Goal: Navigation & Orientation: Find specific page/section

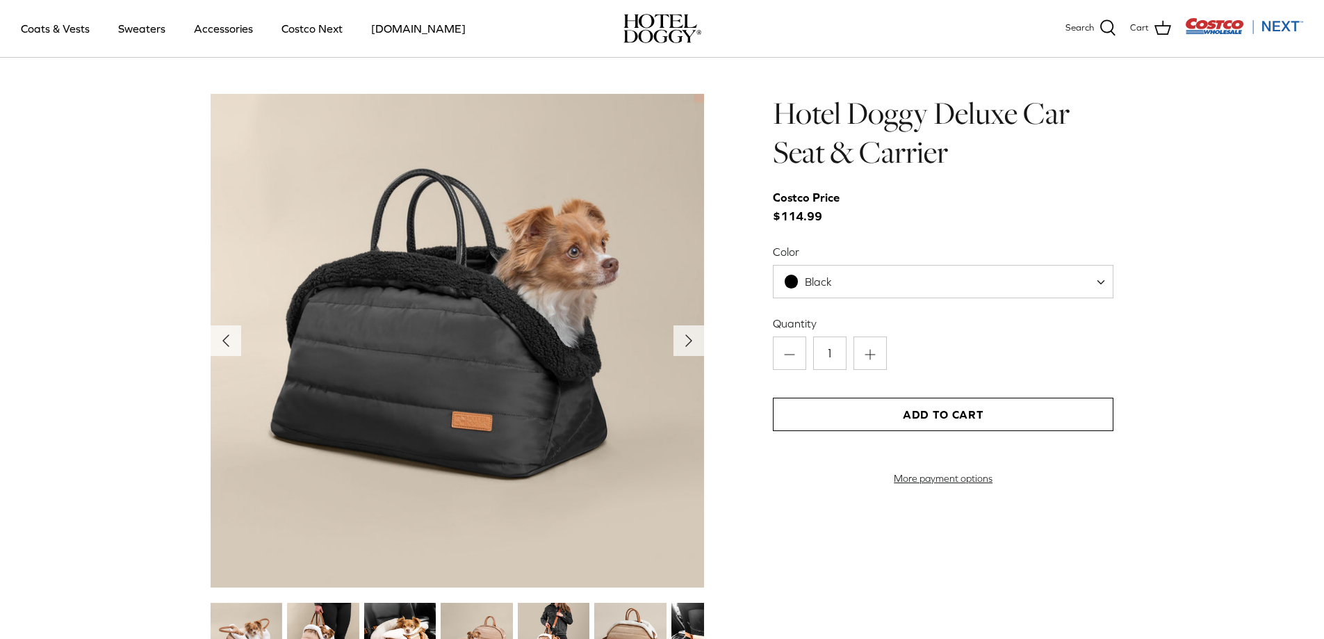
scroll to position [1599, 0]
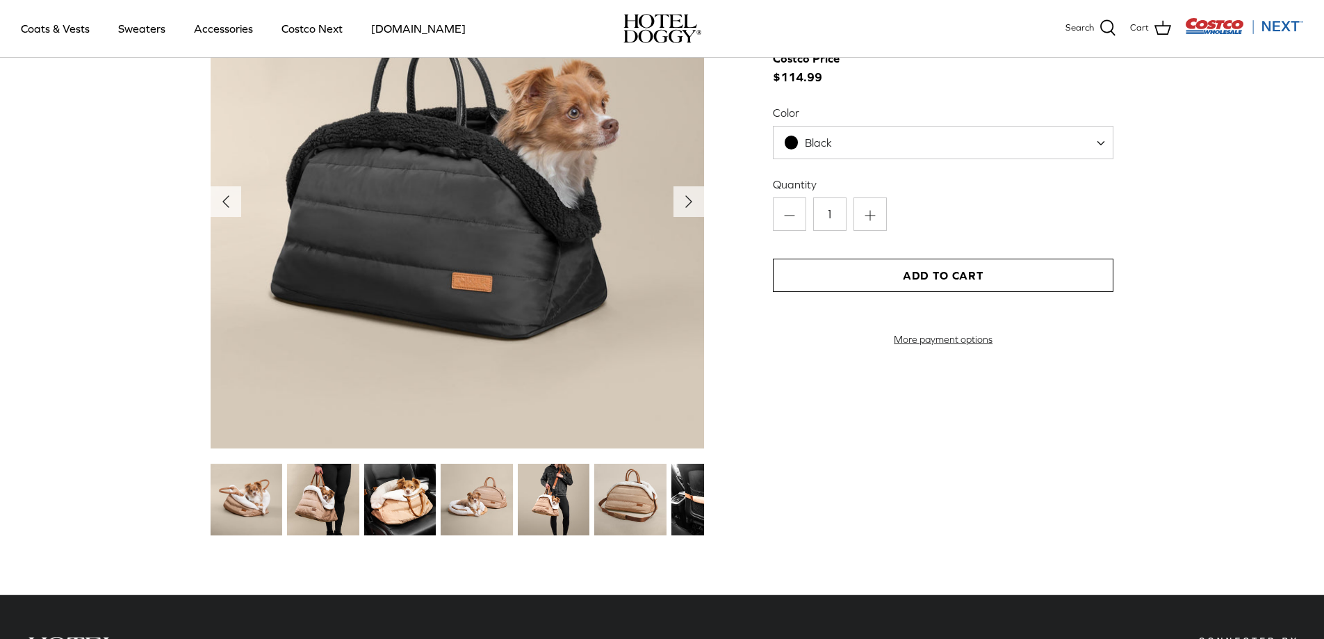
click at [228, 519] on img at bounding box center [247, 500] width 72 height 72
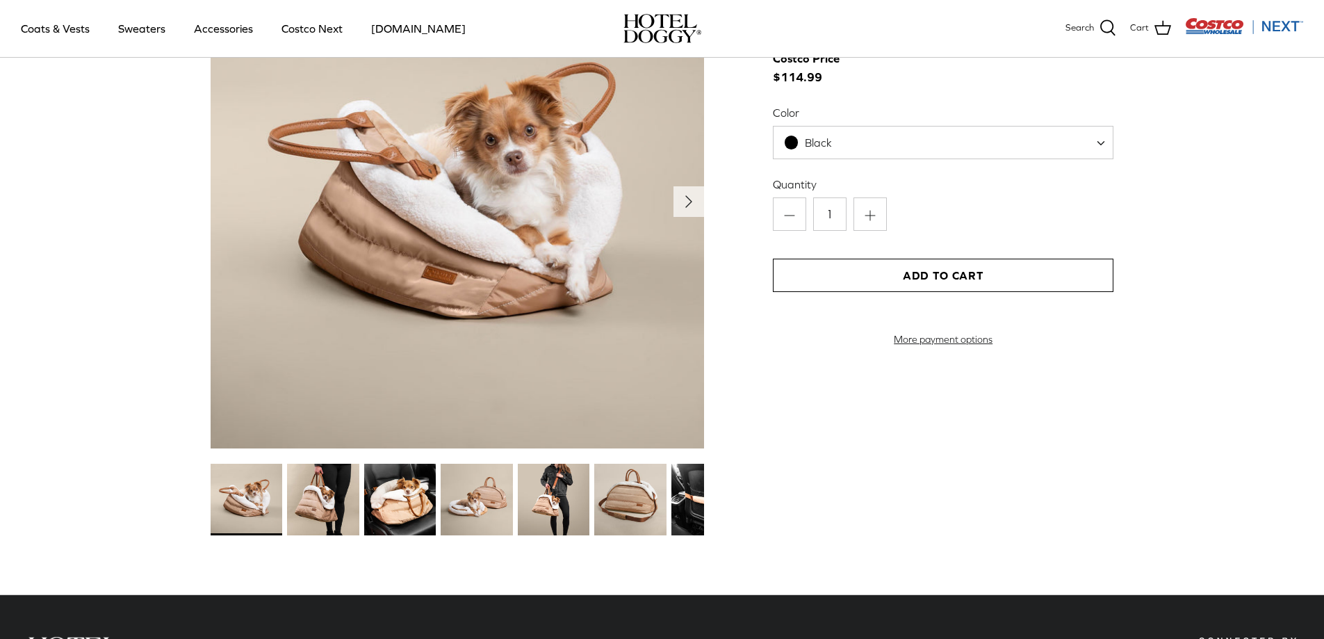
click at [323, 510] on img at bounding box center [323, 500] width 72 height 72
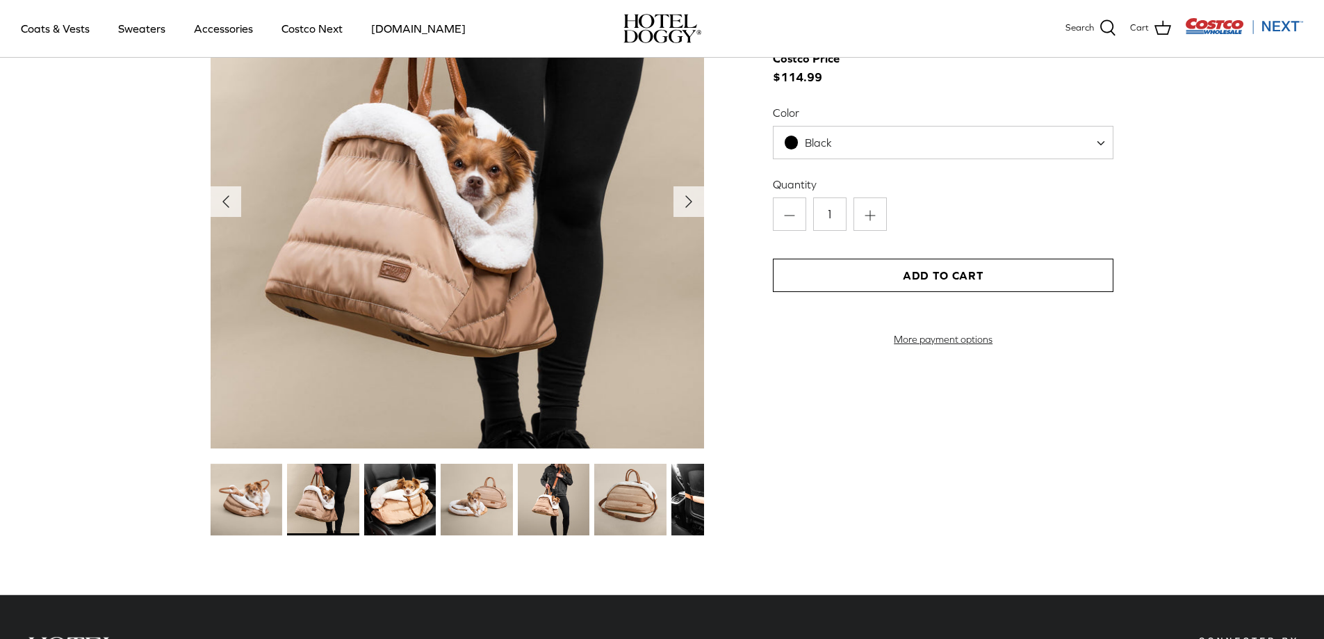
click at [371, 515] on img at bounding box center [400, 500] width 72 height 72
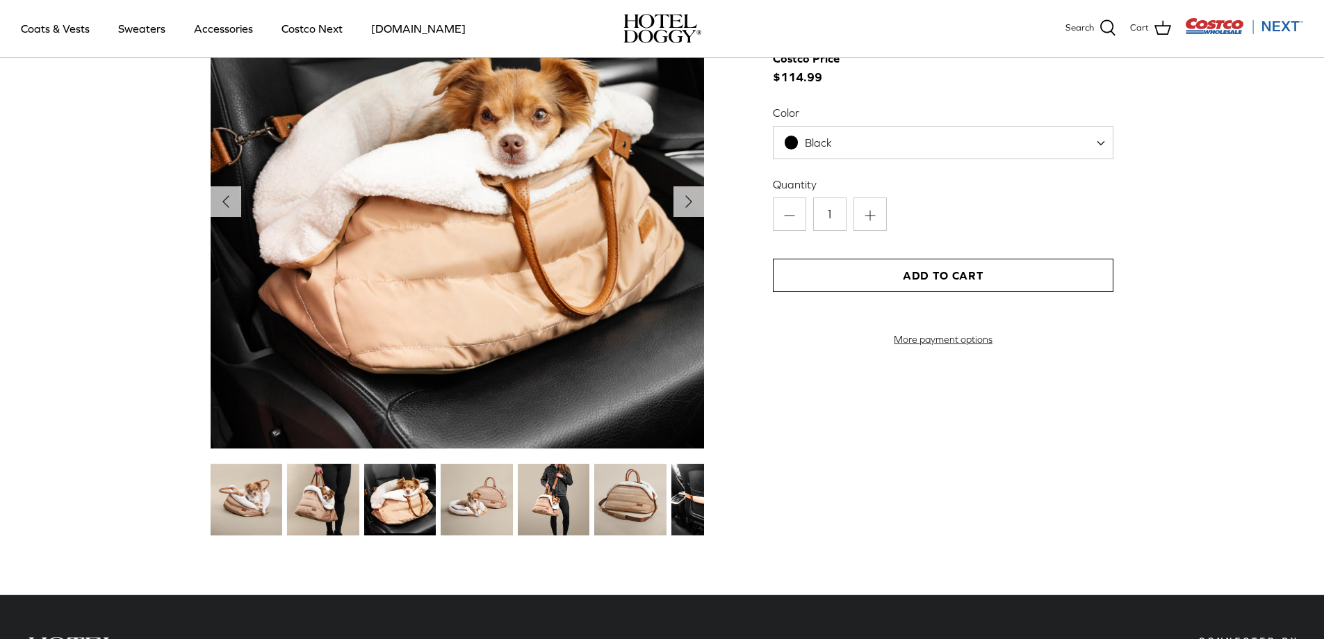
click at [456, 512] on img at bounding box center [477, 500] width 72 height 72
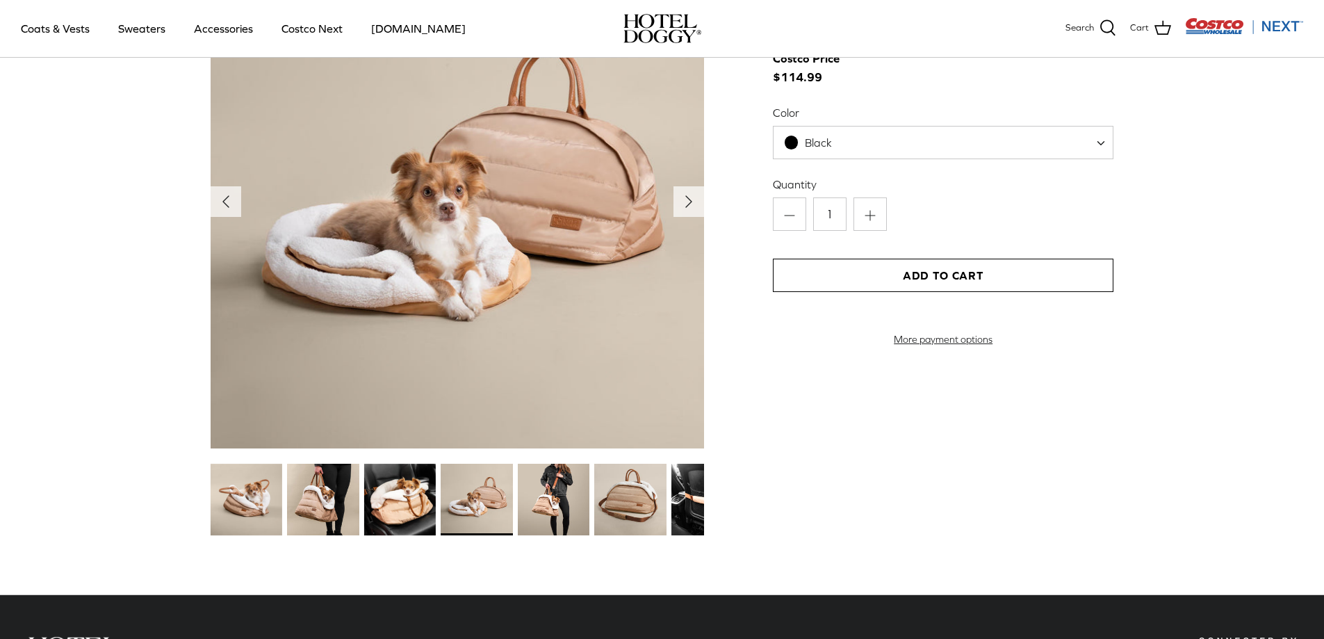
click at [543, 514] on img at bounding box center [554, 500] width 72 height 72
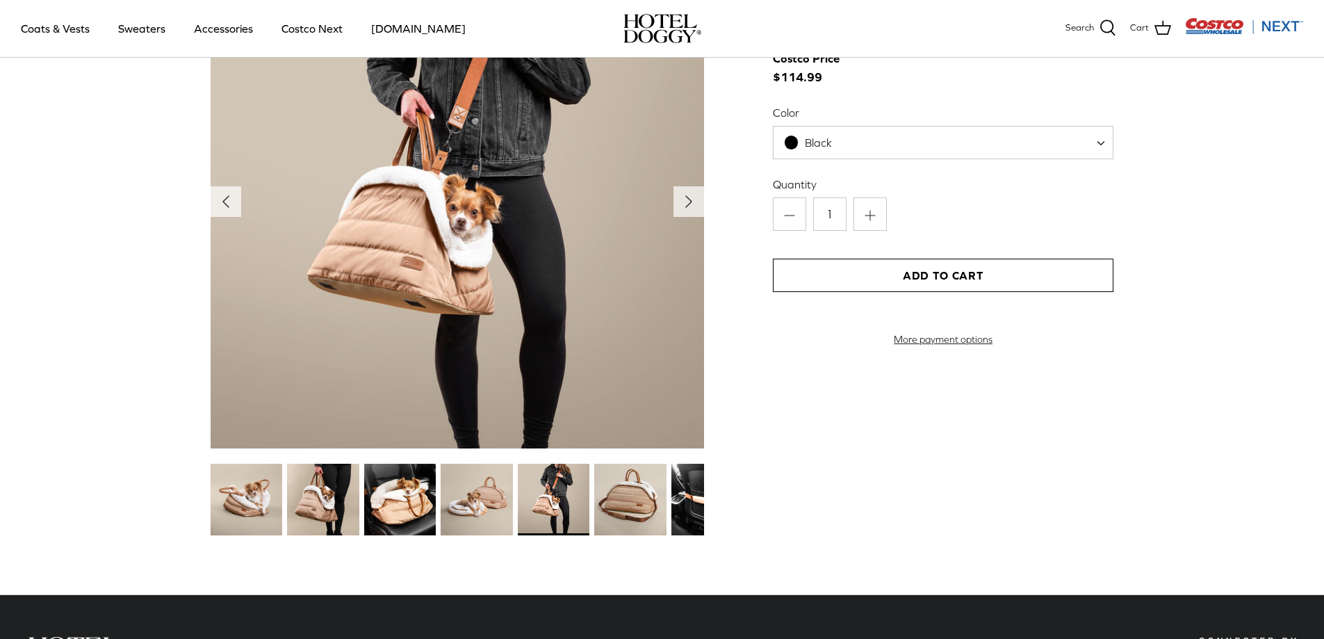
click at [624, 510] on img at bounding box center [630, 500] width 72 height 72
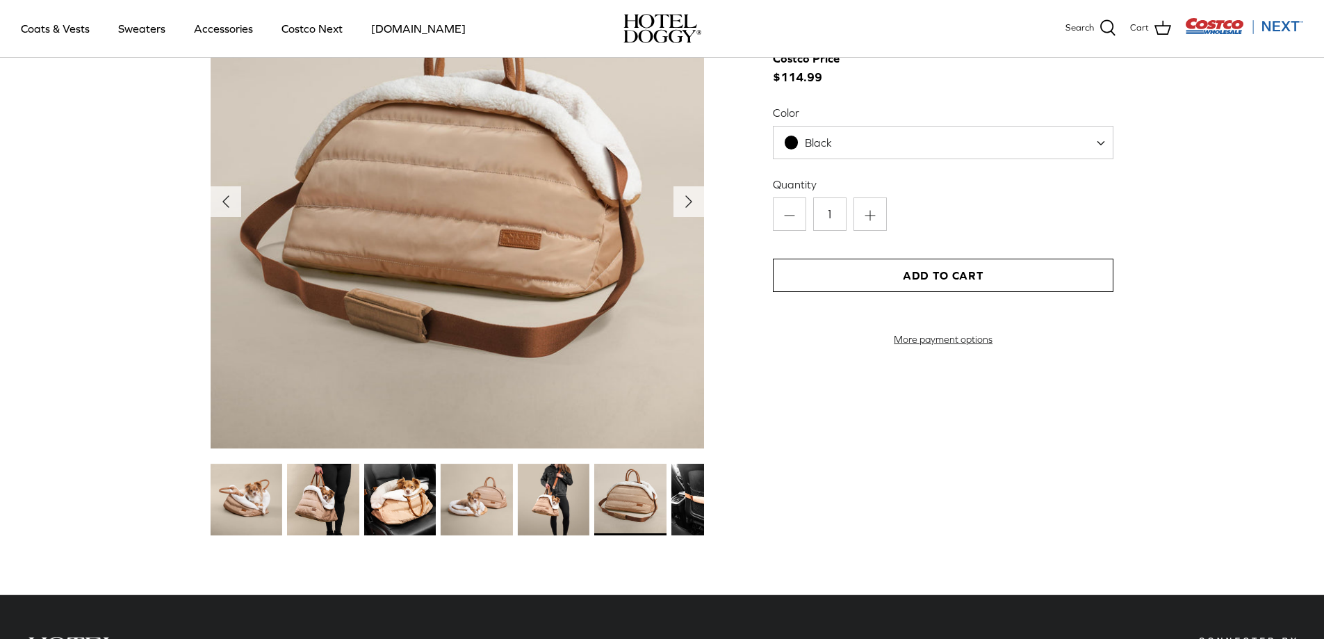
click at [672, 505] on img at bounding box center [707, 500] width 72 height 72
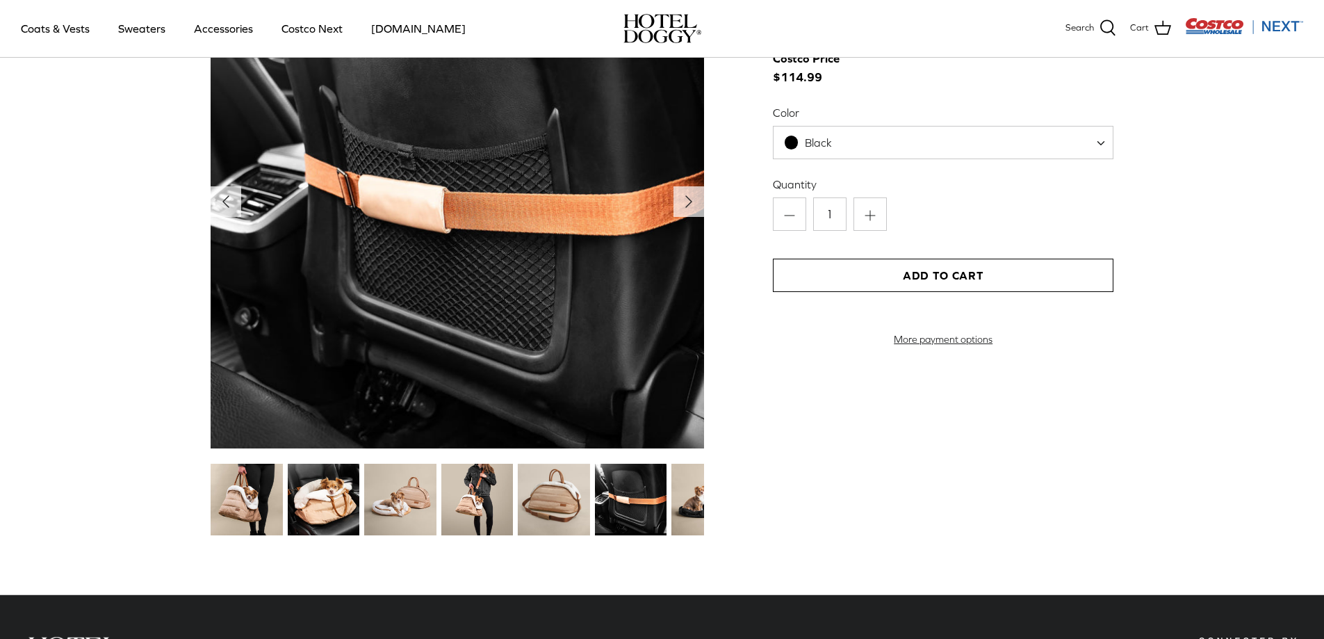
click at [675, 506] on img at bounding box center [707, 500] width 72 height 72
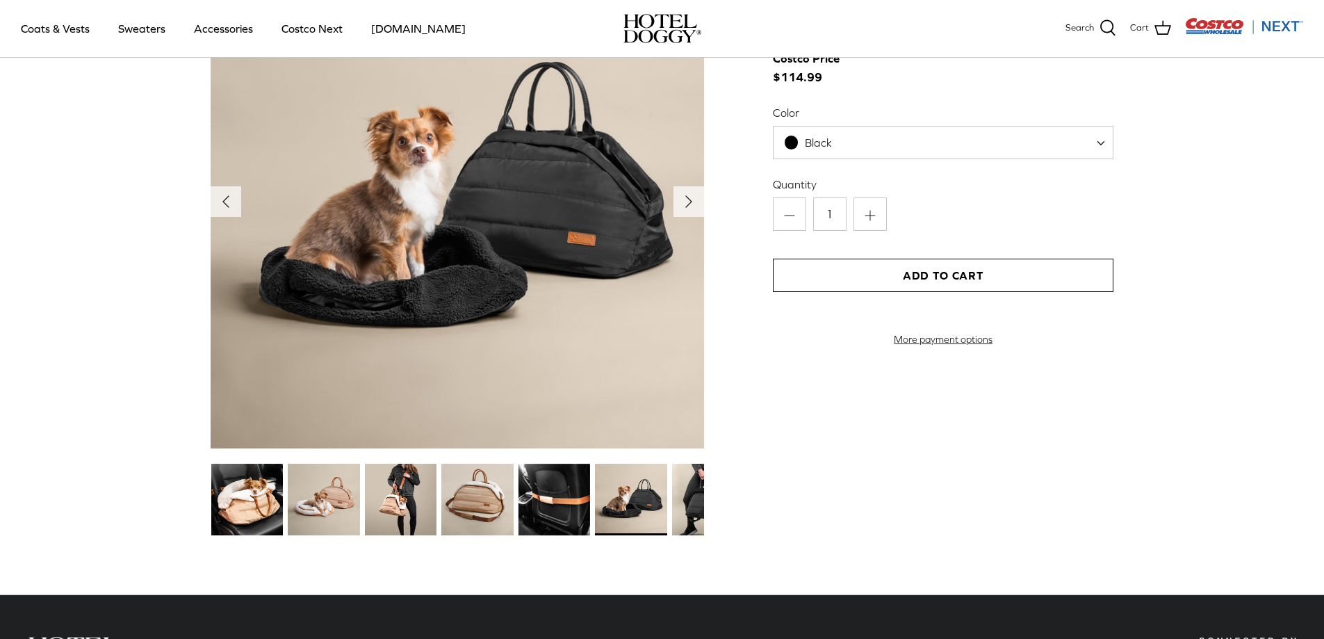
click at [678, 498] on img at bounding box center [708, 500] width 72 height 72
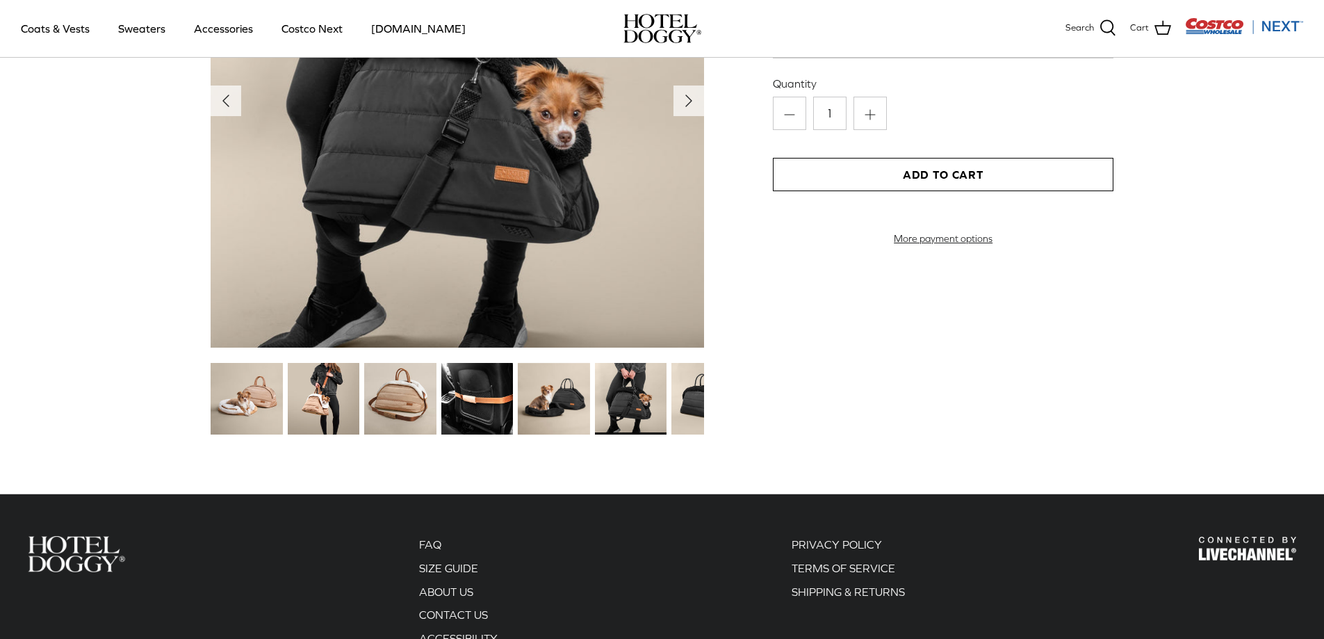
scroll to position [1568, 0]
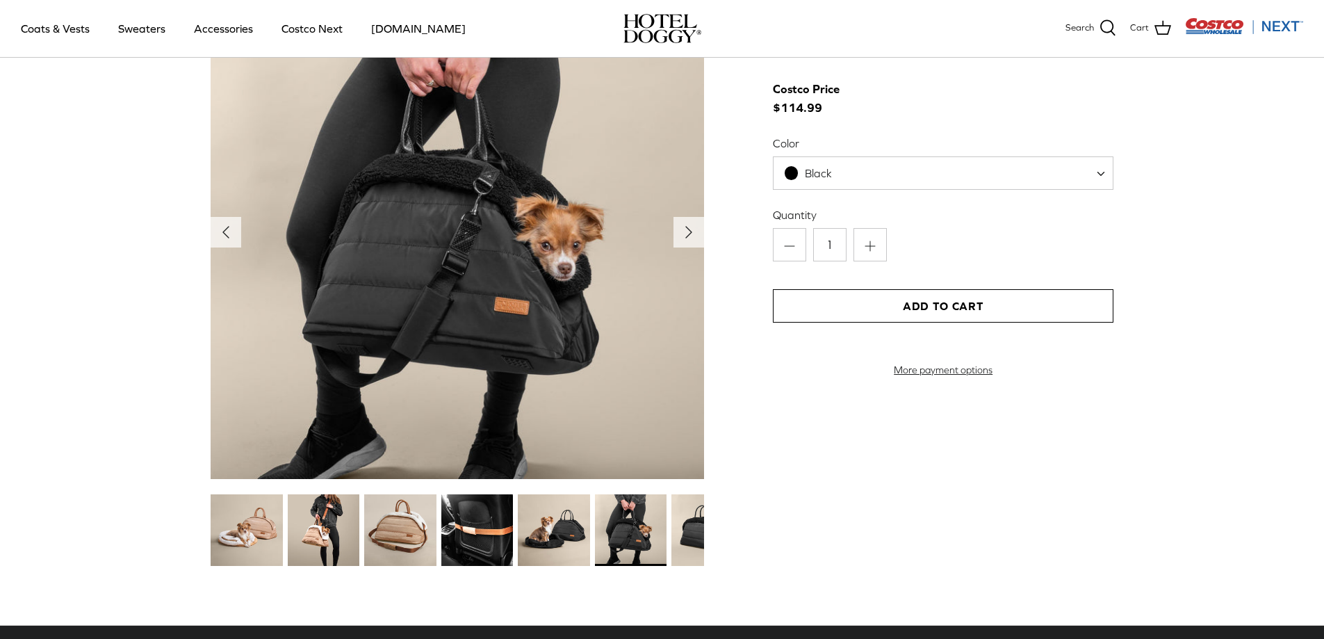
click at [987, 181] on span "Black" at bounding box center [943, 172] width 341 height 33
select select "Tan"
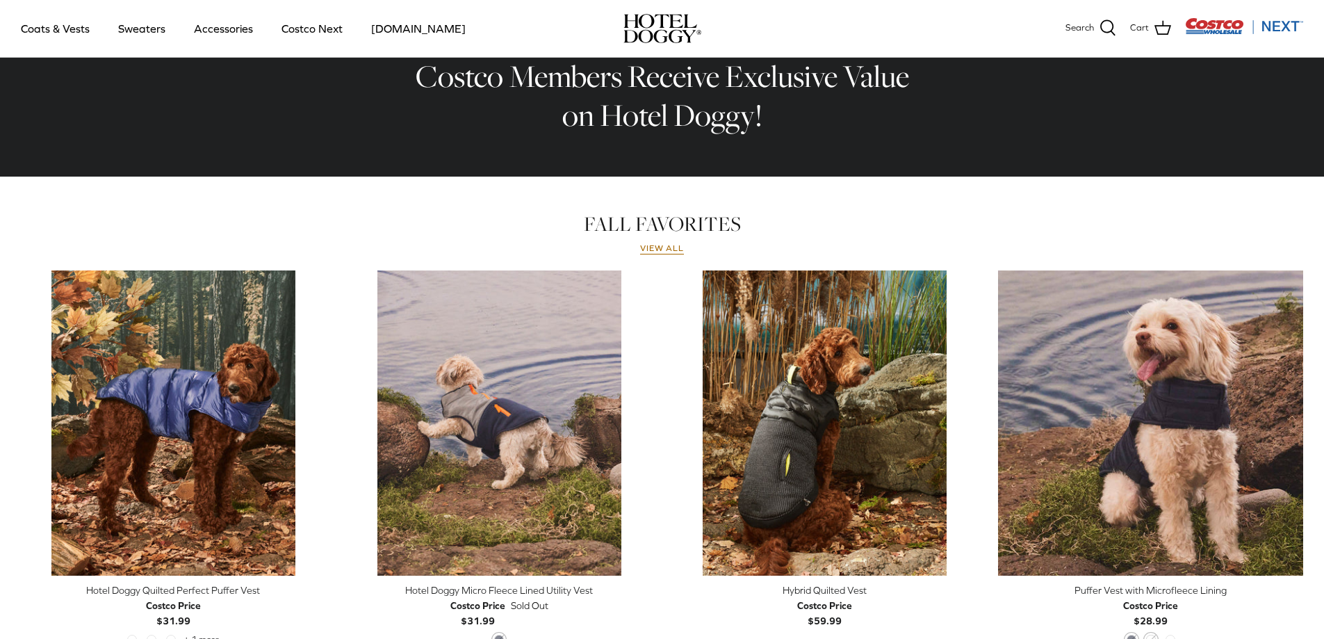
scroll to position [456, 0]
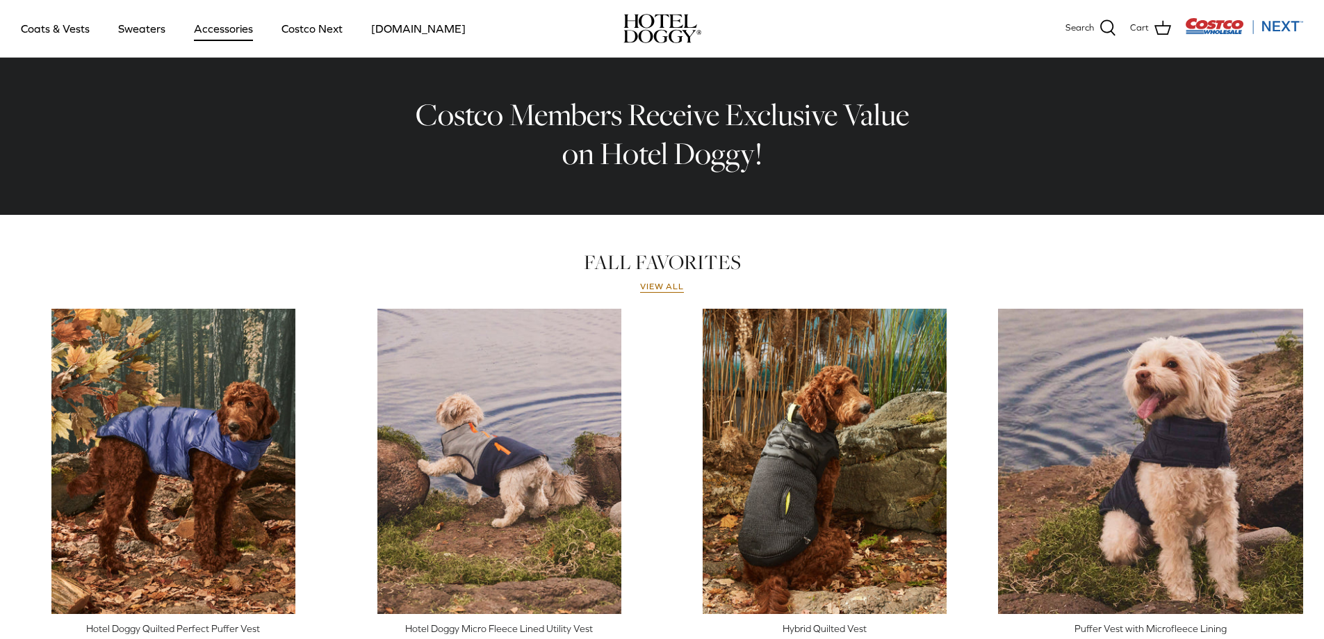
click at [225, 25] on link "Accessories" at bounding box center [223, 28] width 84 height 47
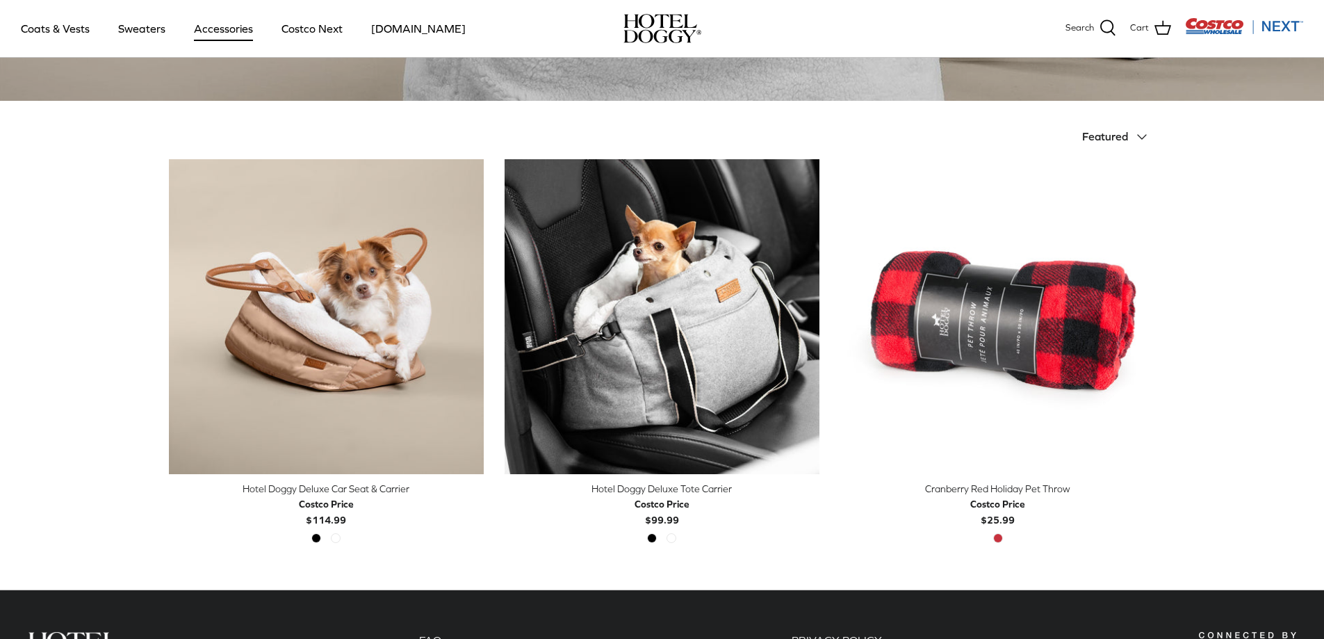
scroll to position [348, 0]
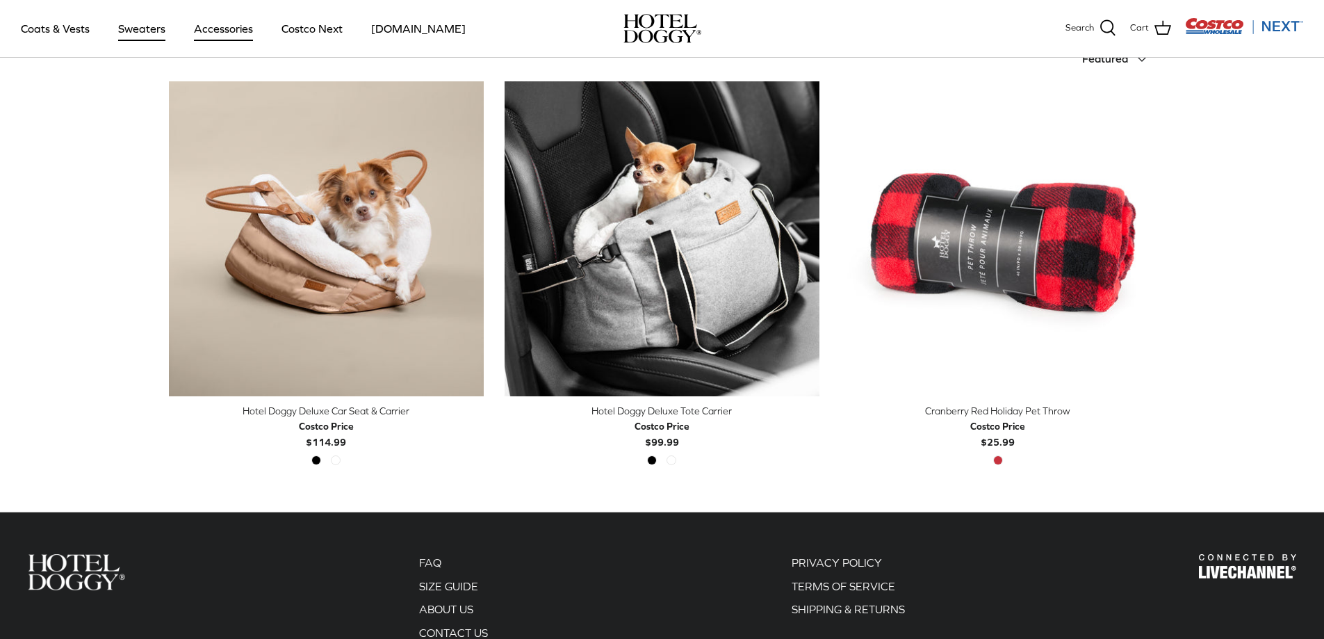
click at [140, 25] on link "Sweaters" at bounding box center [142, 28] width 72 height 47
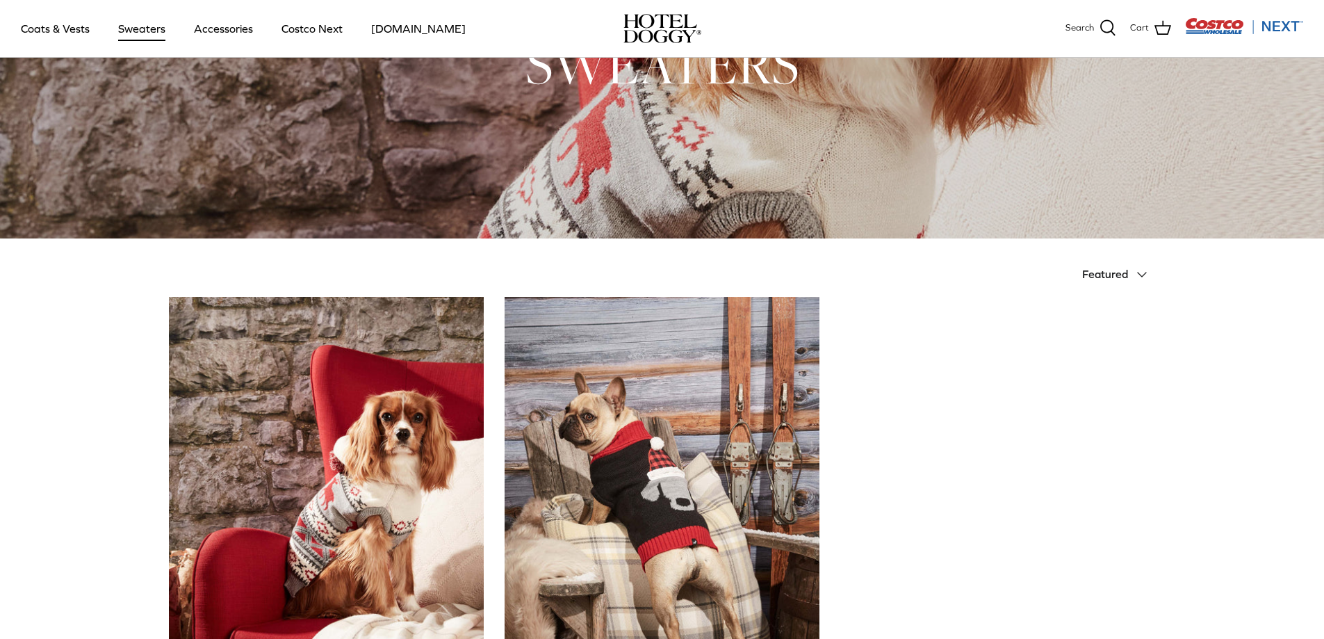
scroll to position [104, 0]
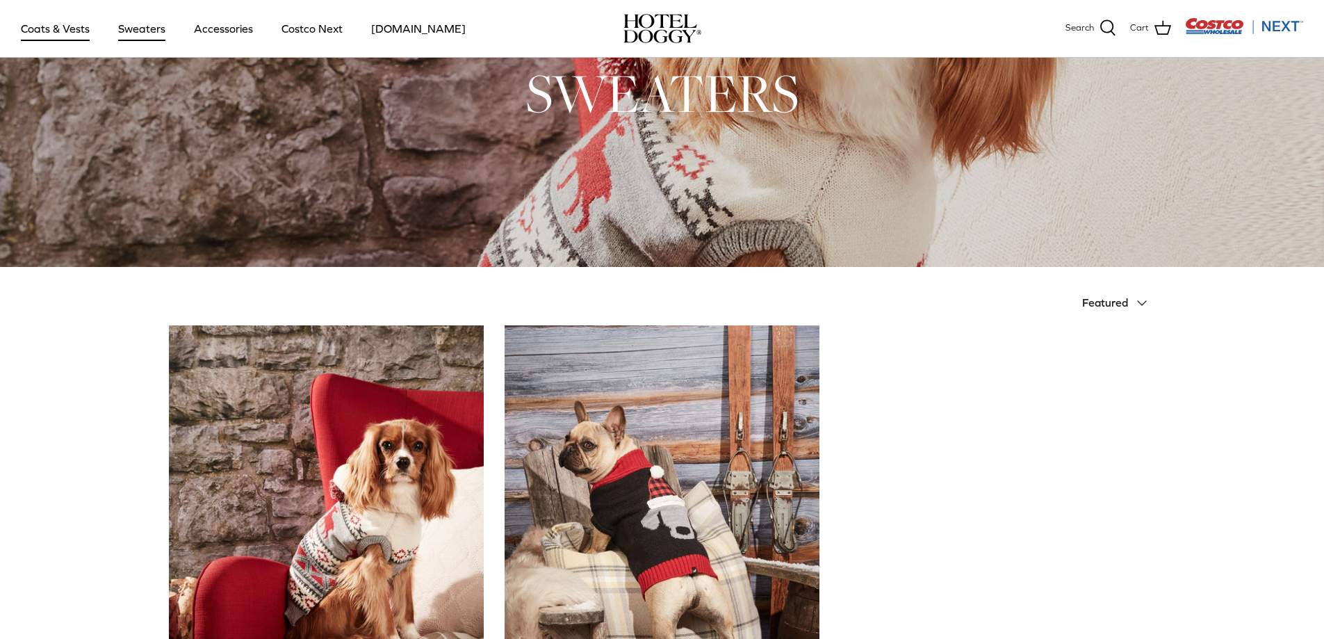
click at [69, 31] on link "Coats & Vests" at bounding box center [55, 28] width 94 height 47
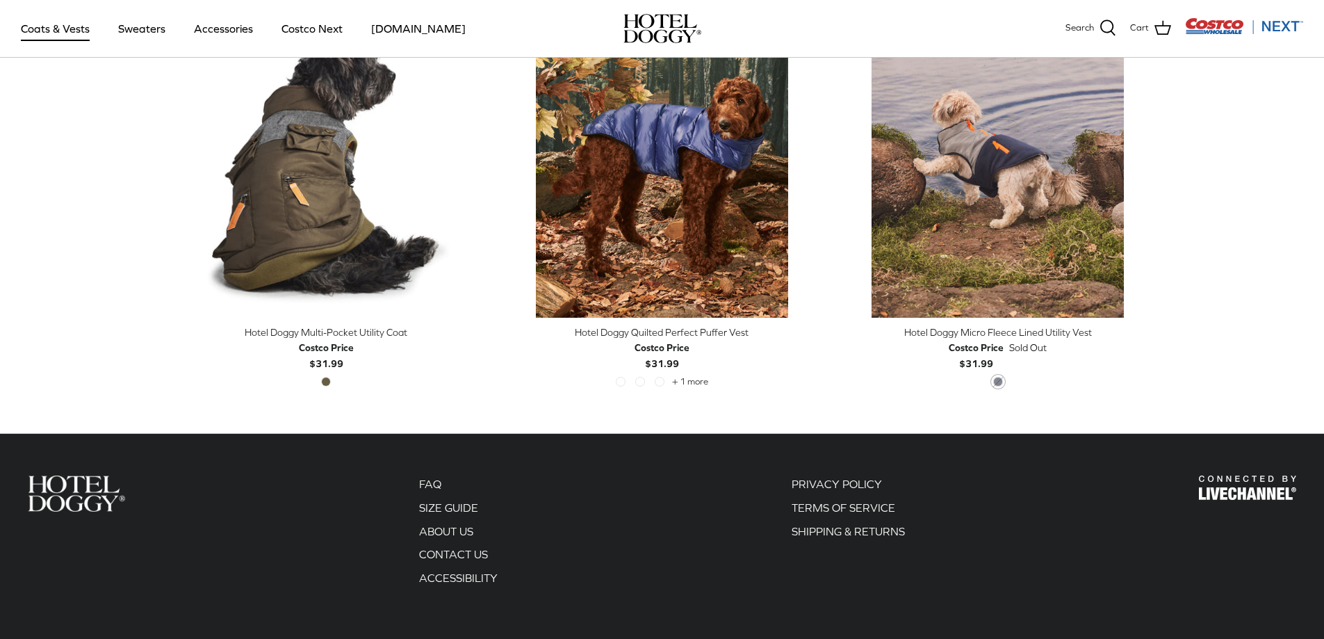
scroll to position [3054, 0]
